Goal: Task Accomplishment & Management: Manage account settings

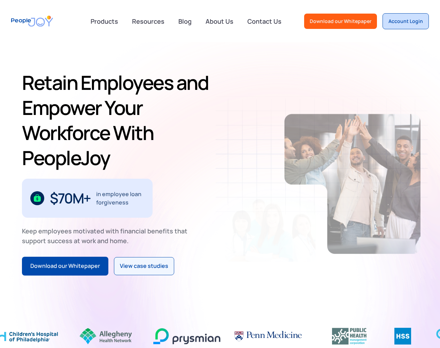
click at [399, 24] on div "Account Login" at bounding box center [406, 21] width 35 height 7
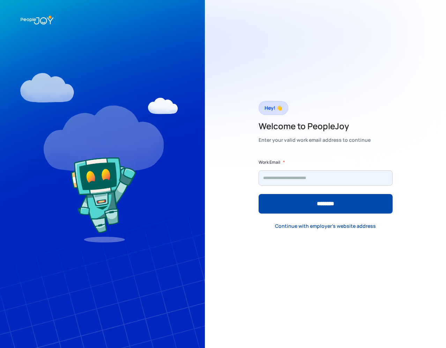
click at [303, 173] on input "Form" at bounding box center [325, 178] width 134 height 15
type input "**********"
click at [258, 194] on input "********" at bounding box center [325, 204] width 134 height 20
